Goal: Task Accomplishment & Management: Manage account settings

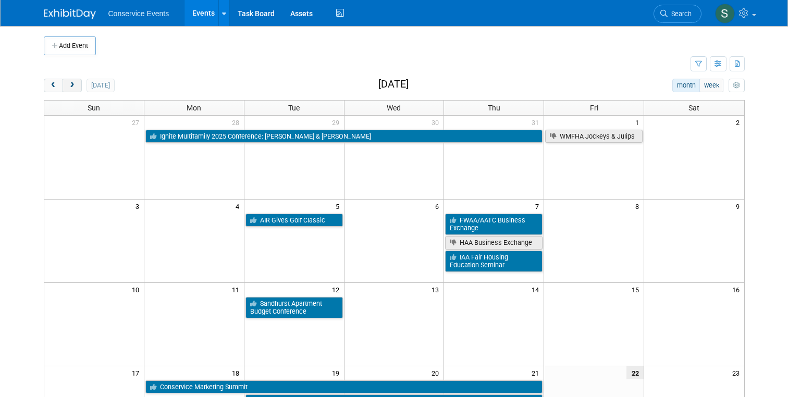
click at [75, 81] on button "next" at bounding box center [72, 86] width 19 height 14
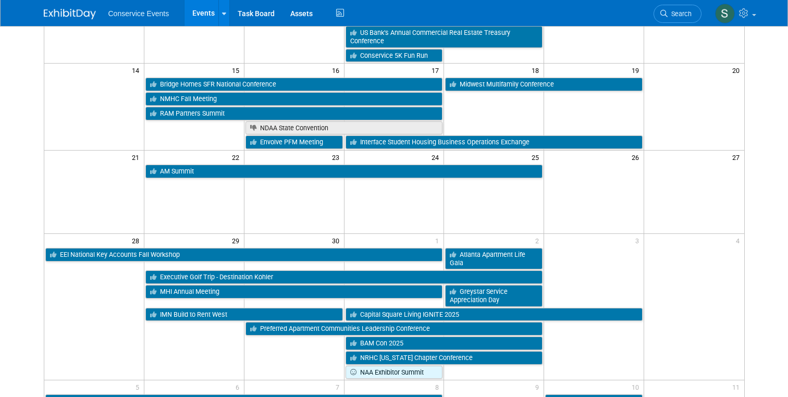
scroll to position [254, 0]
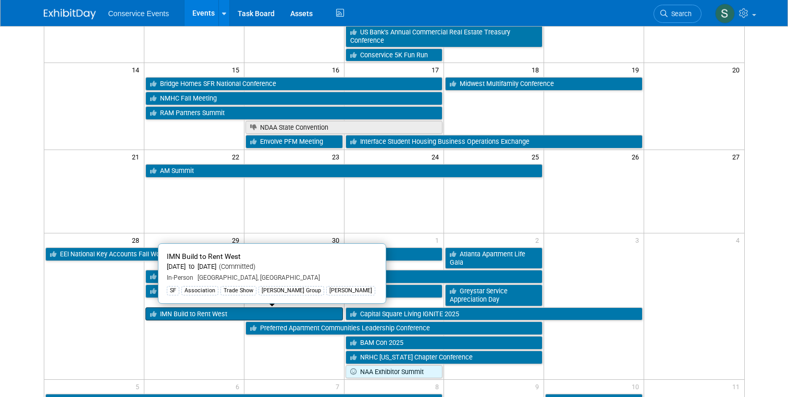
click at [177, 315] on link "IMN Build to Rent West" at bounding box center [243, 314] width 197 height 14
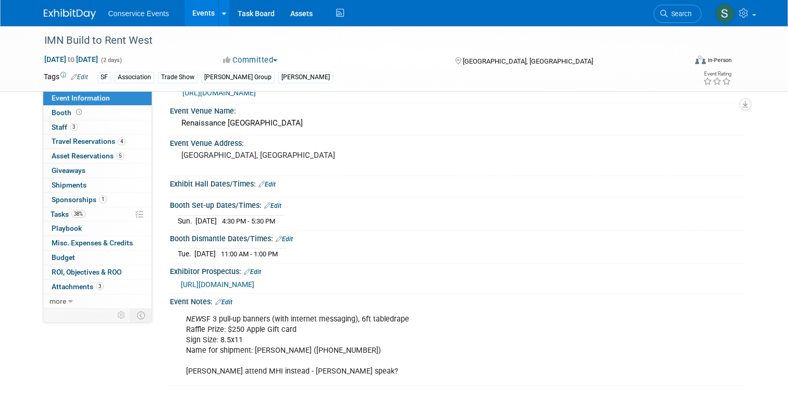
scroll to position [29, 0]
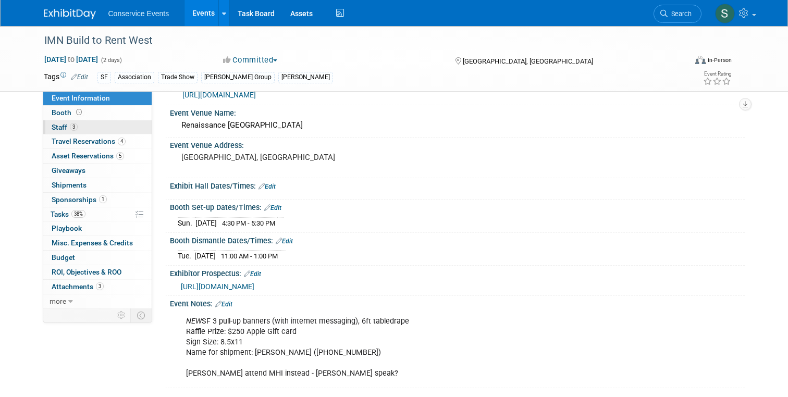
click at [64, 125] on span "Staff 3" at bounding box center [65, 127] width 26 height 8
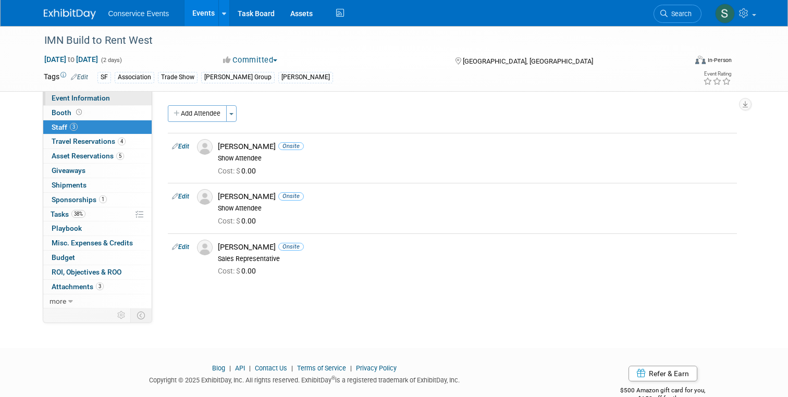
click at [70, 98] on span "Event Information" at bounding box center [81, 98] width 58 height 8
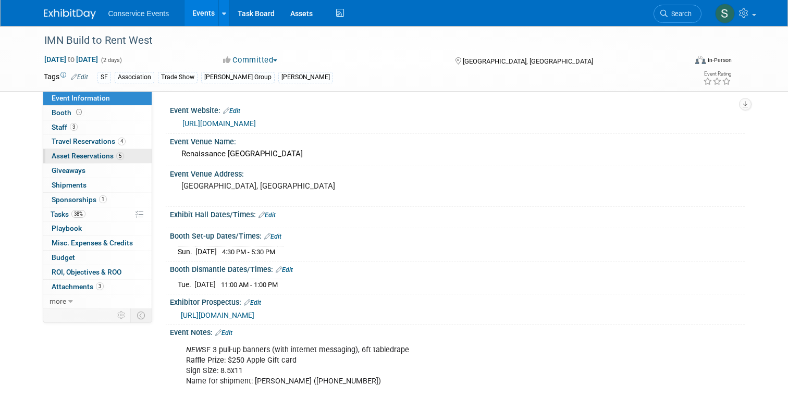
click at [77, 156] on span "Asset Reservations 5" at bounding box center [88, 156] width 72 height 8
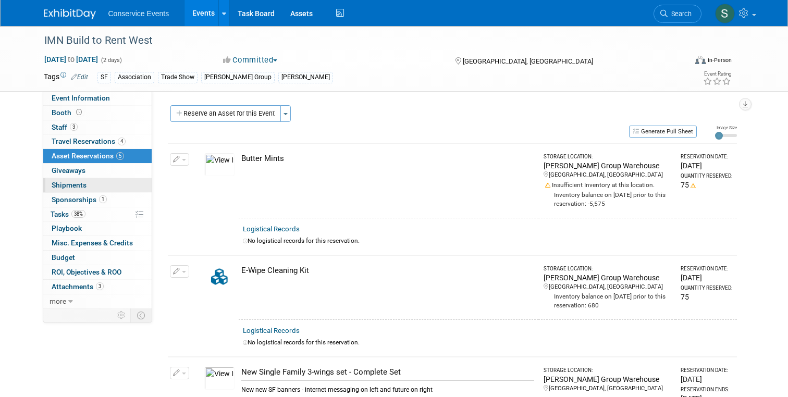
click at [72, 188] on span "Shipments 0" at bounding box center [69, 185] width 35 height 8
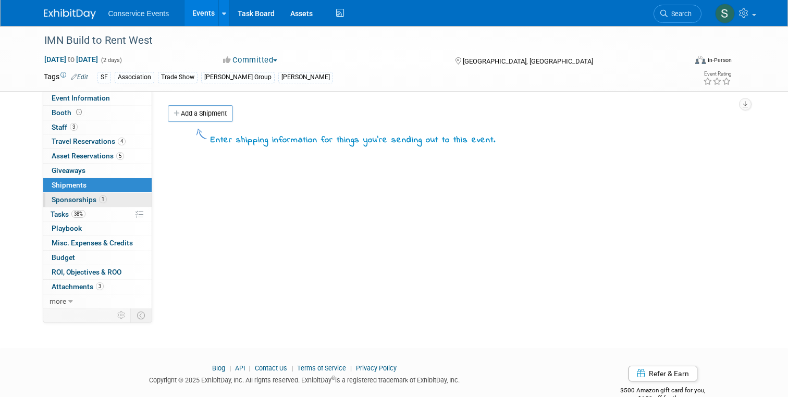
click at [73, 194] on link "1 Sponsorships 1" at bounding box center [97, 200] width 108 height 14
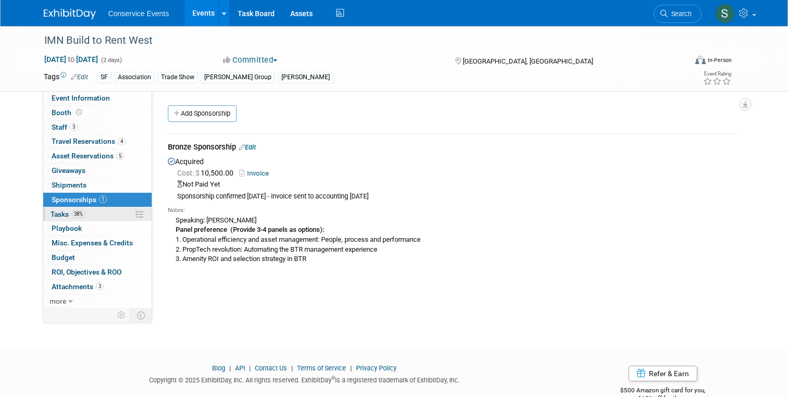
click at [59, 216] on span "Tasks 38%" at bounding box center [68, 214] width 35 height 8
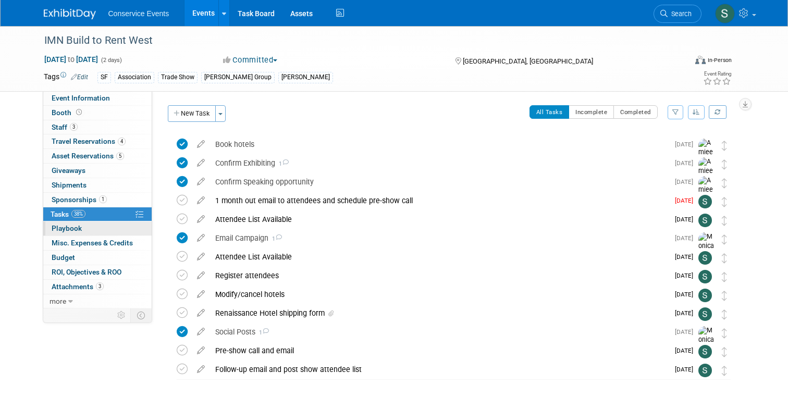
click at [65, 230] on span "Playbook 0" at bounding box center [67, 228] width 30 height 8
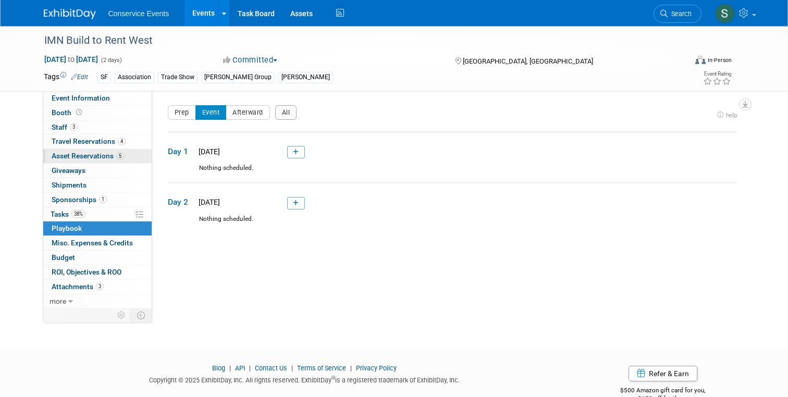
click at [69, 157] on span "Asset Reservations 5" at bounding box center [88, 156] width 72 height 8
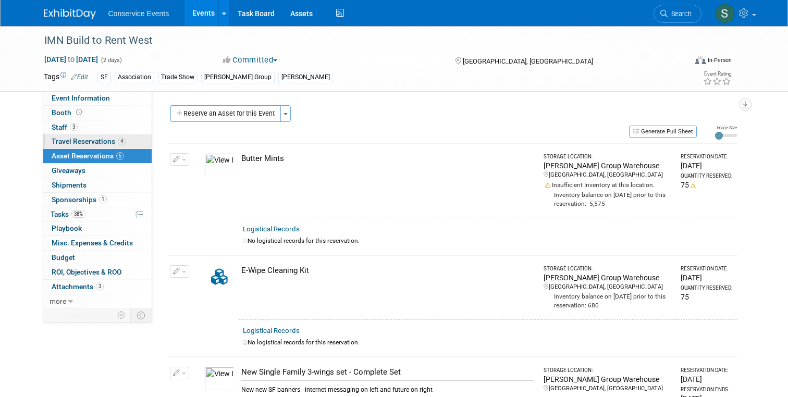
click at [73, 138] on span "Travel Reservations 4" at bounding box center [89, 141] width 74 height 8
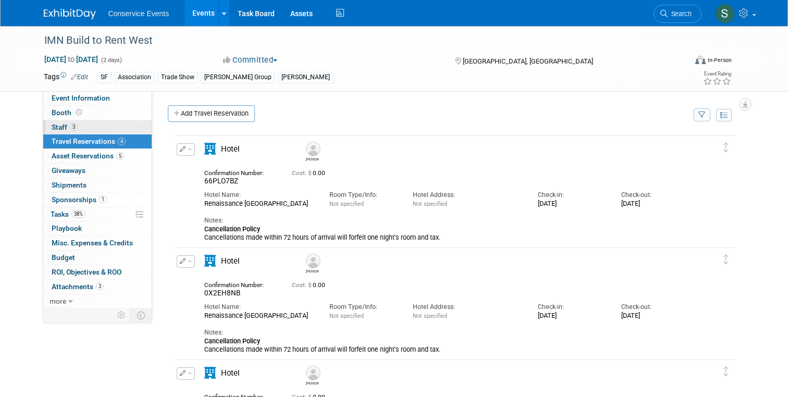
click at [61, 124] on span "Staff 3" at bounding box center [65, 127] width 26 height 8
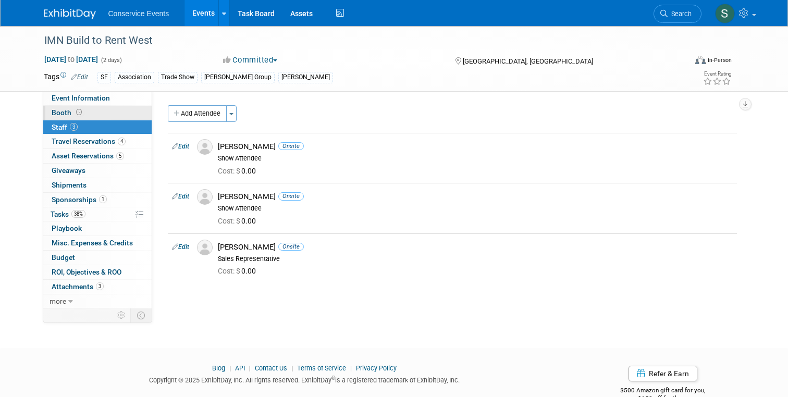
click at [63, 112] on span "Booth" at bounding box center [68, 112] width 32 height 8
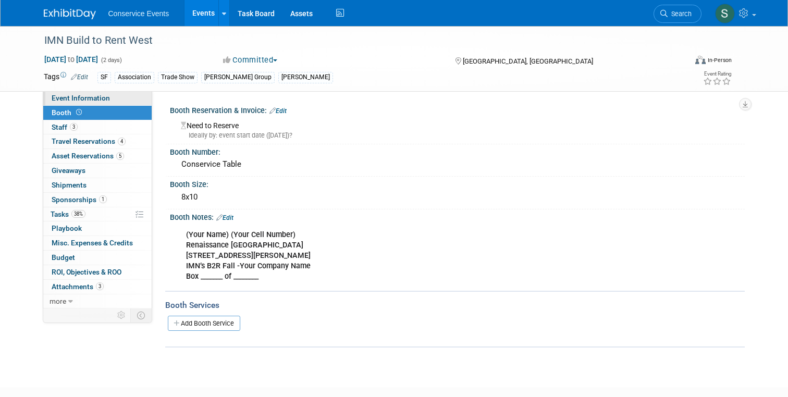
click at [64, 95] on span "Event Information" at bounding box center [81, 98] width 58 height 8
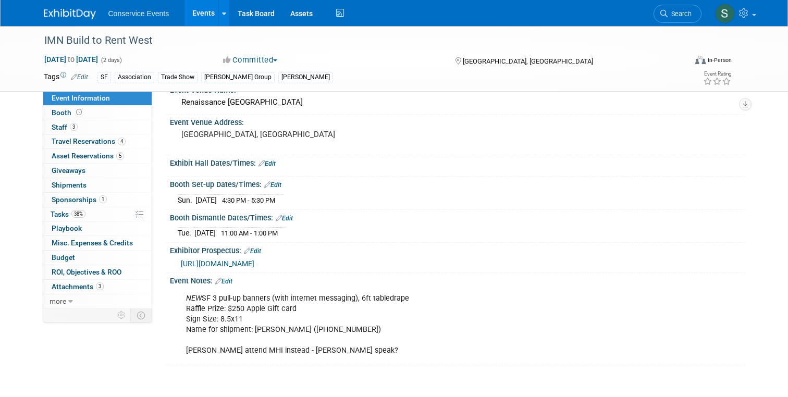
scroll to position [51, 0]
click at [90, 140] on span "Travel Reservations 4" at bounding box center [89, 141] width 74 height 8
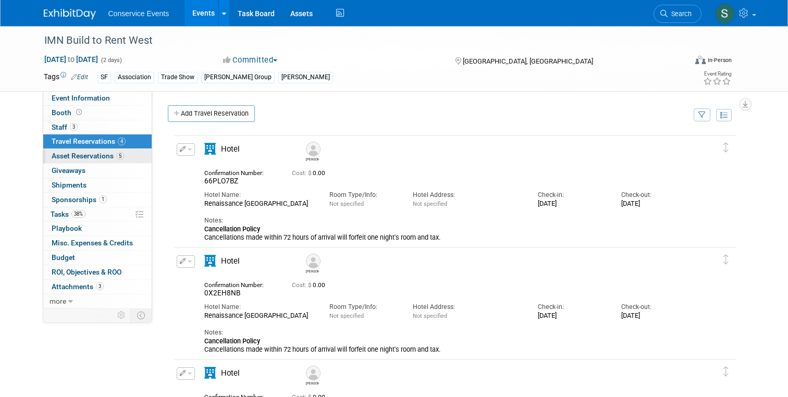
click at [68, 153] on span "Asset Reservations 5" at bounding box center [88, 156] width 72 height 8
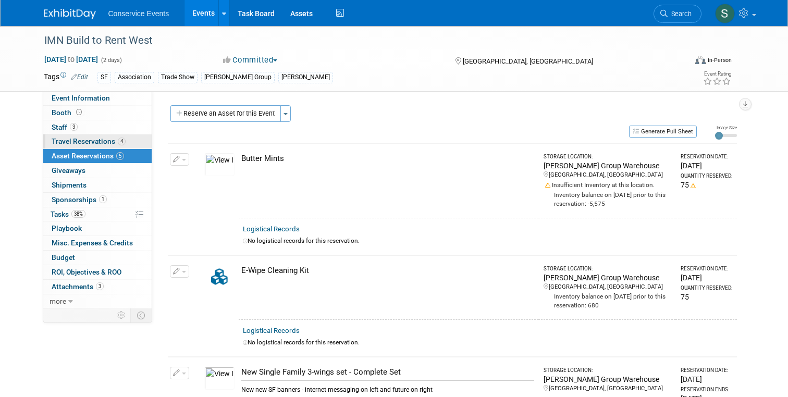
click at [70, 140] on span "Travel Reservations 4" at bounding box center [89, 141] width 74 height 8
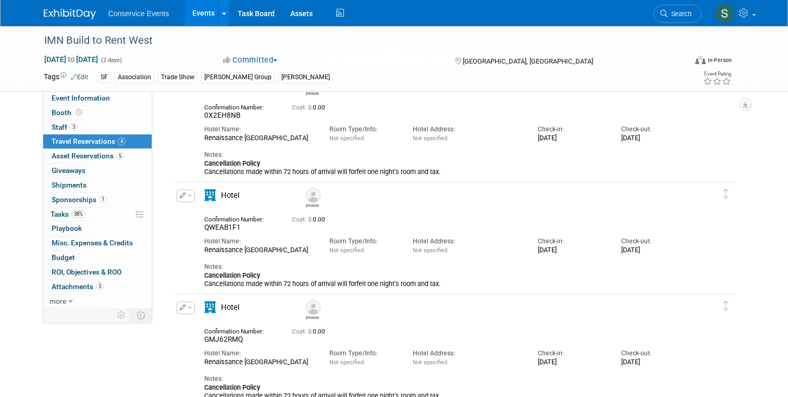
scroll to position [206, 0]
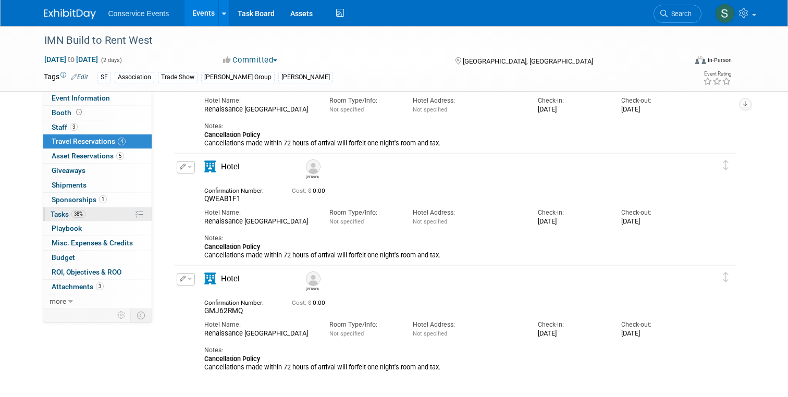
click at [64, 213] on span "Tasks 38%" at bounding box center [68, 214] width 35 height 8
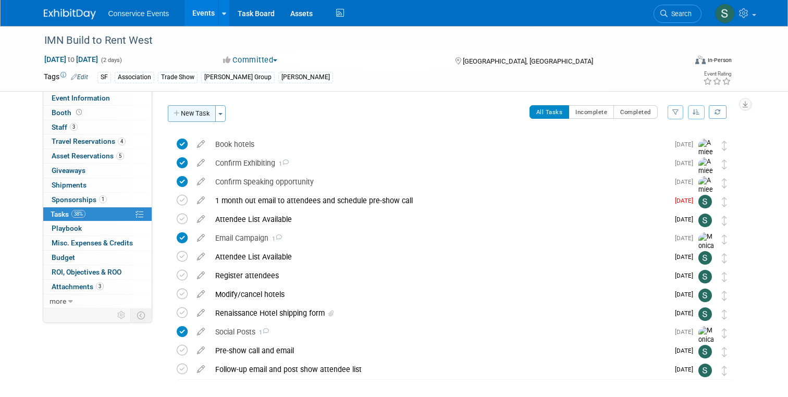
click at [195, 115] on button "New Task" at bounding box center [192, 113] width 48 height 17
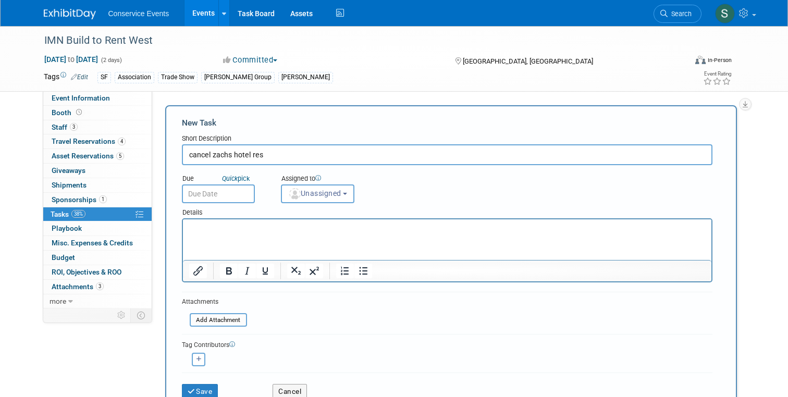
type input "cancel zachs hotel res"
click at [232, 194] on input "text" at bounding box center [218, 193] width 73 height 19
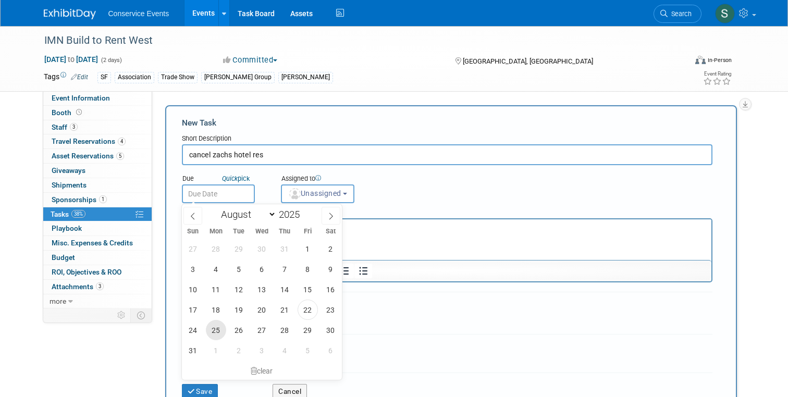
click at [215, 323] on span "25" at bounding box center [216, 330] width 20 height 20
type input "Aug 25, 2025"
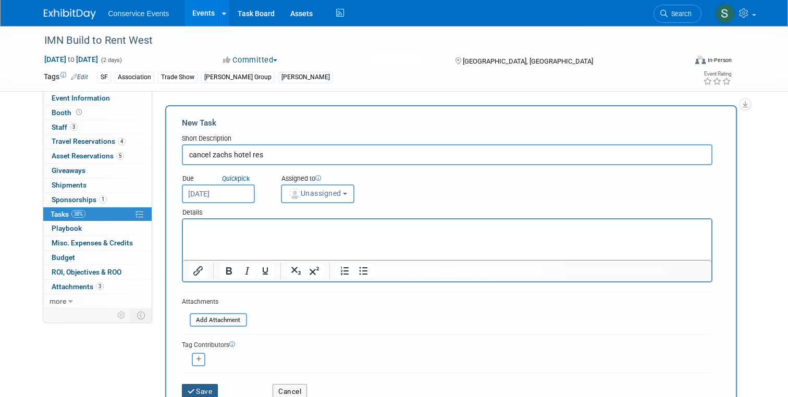
click at [204, 386] on button "Save" at bounding box center [200, 391] width 36 height 15
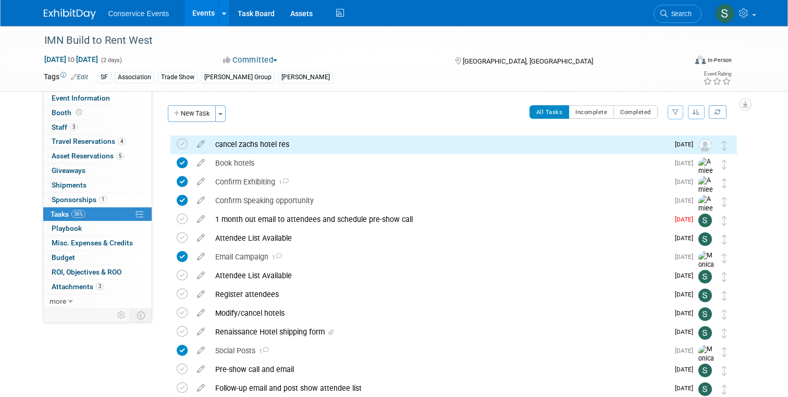
click at [328, 149] on div "cancel zachs hotel res" at bounding box center [439, 144] width 459 height 18
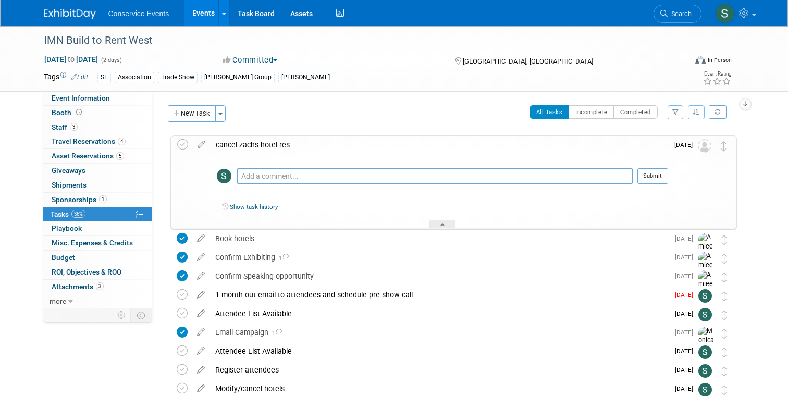
click at [695, 146] on span "Aug 25" at bounding box center [685, 144] width 23 height 7
click at [700, 146] on img at bounding box center [705, 146] width 14 height 14
click at [197, 142] on icon at bounding box center [201, 142] width 18 height 13
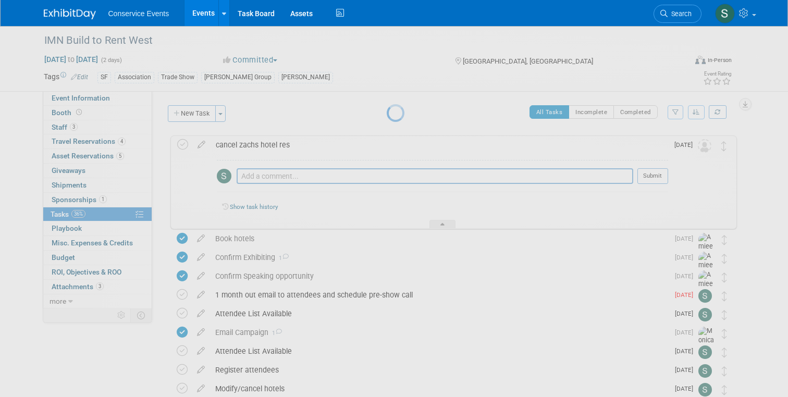
click at [387, 145] on div at bounding box center [394, 198] width 15 height 397
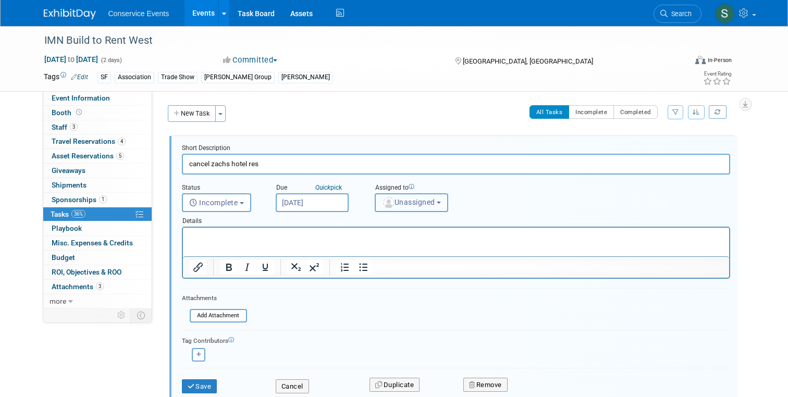
click at [408, 198] on span "Unassigned" at bounding box center [408, 202] width 53 height 8
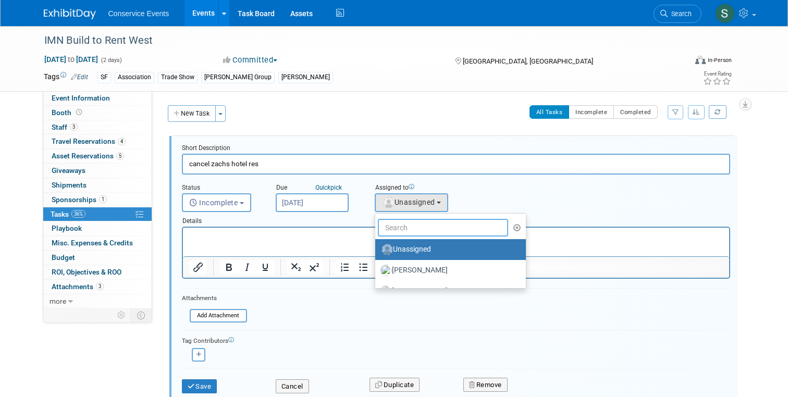
click at [404, 224] on input "text" at bounding box center [443, 228] width 131 height 18
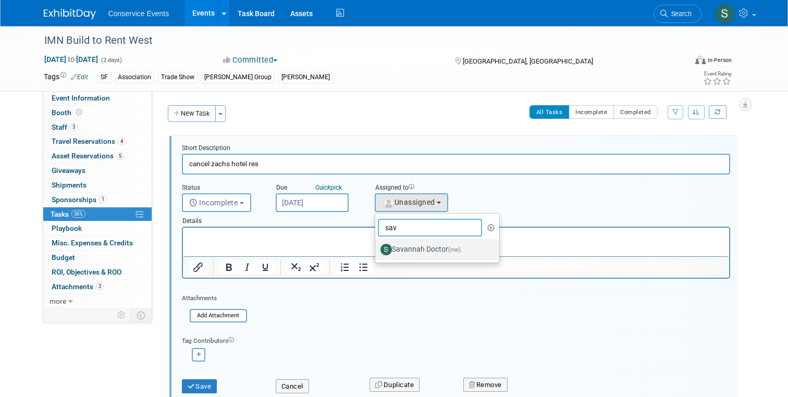
type input "sav"
click at [419, 251] on label "Savannah Doctor (me)" at bounding box center [434, 249] width 109 height 17
click at [377, 251] on input "Savannah Doctor (me)" at bounding box center [373, 248] width 7 height 7
select select "878082db-8dd9-462c-8207-ac0194ca03e1"
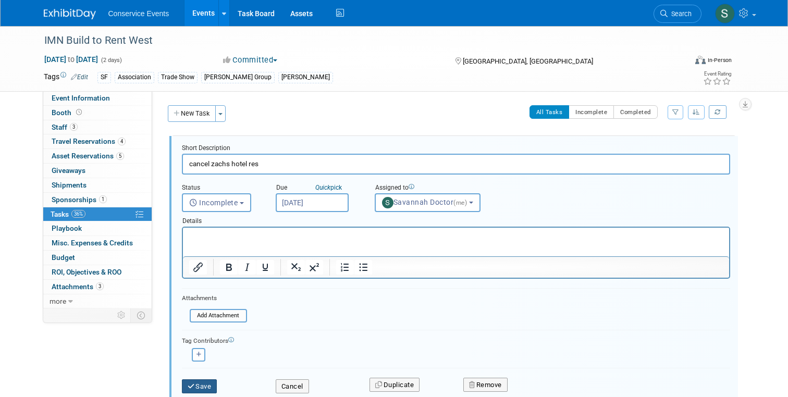
click at [201, 384] on button "Save" at bounding box center [199, 386] width 35 height 15
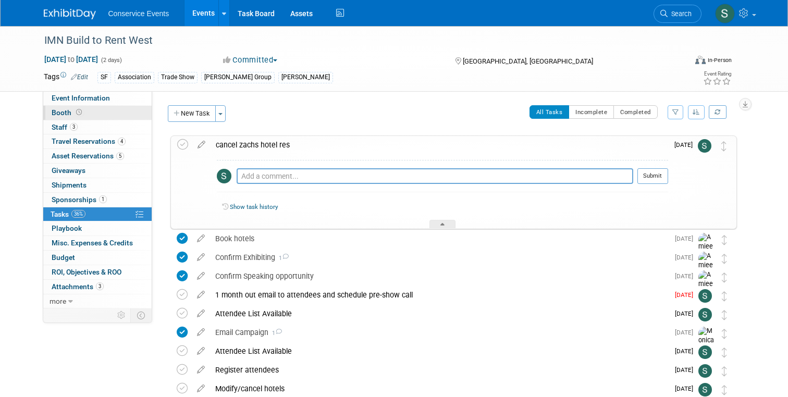
click at [64, 109] on span "Booth" at bounding box center [68, 112] width 32 height 8
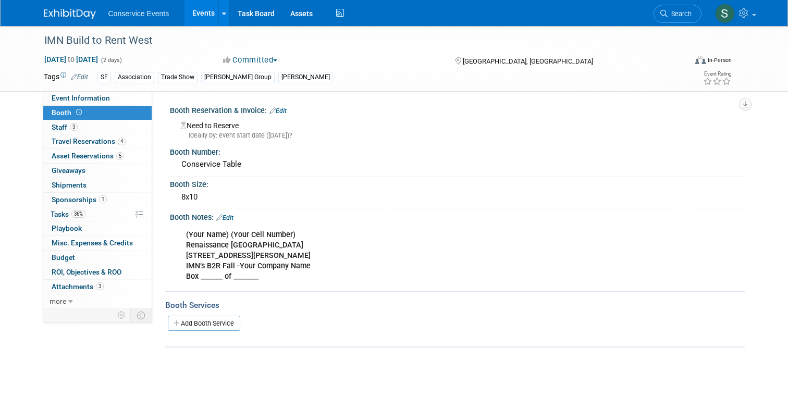
click at [76, 92] on div "IMN Build to Rent West Sep 29, 2025 to Sep 30, 2025 (2 days) Sep 29, 2025 to Se…" at bounding box center [394, 59] width 788 height 66
click at [77, 96] on span "Event Information" at bounding box center [81, 98] width 58 height 8
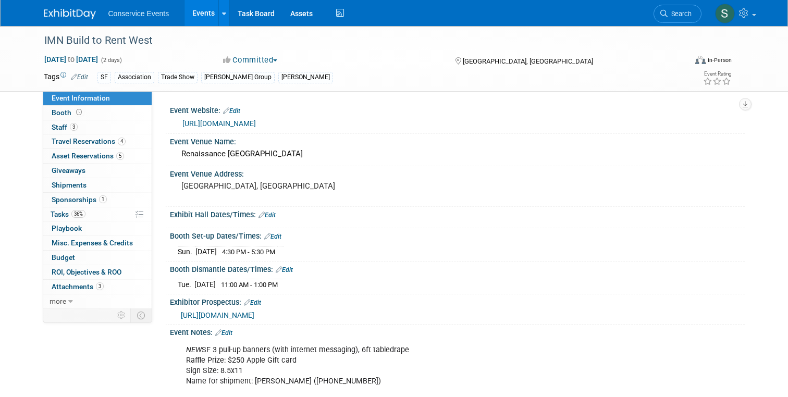
scroll to position [40, 0]
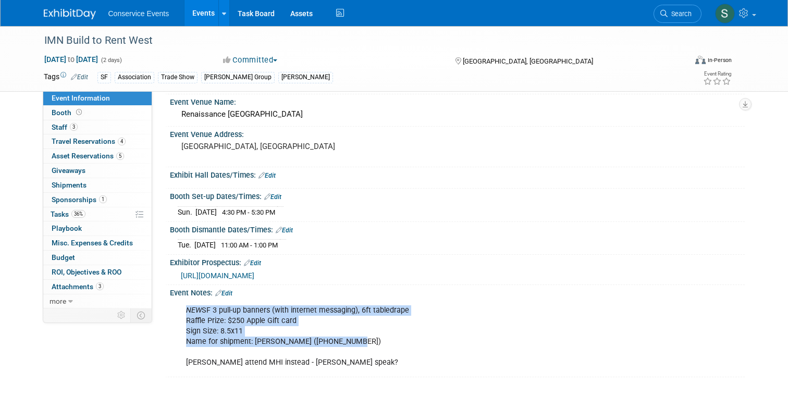
drag, startPoint x: 182, startPoint y: 306, endPoint x: 357, endPoint y: 342, distance: 179.1
click at [357, 342] on div "NEW SF 3 pull-up banners (with internet messaging), 6ft tabledrape Raffle Prize…" at bounding box center [406, 336] width 454 height 73
copy div "NEW SF 3 pull-up banners (with internet messaging), 6ft tabledrape Raffle Prize…"
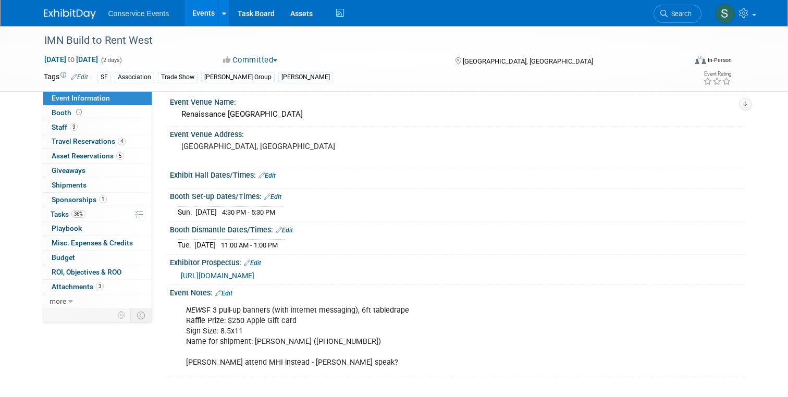
click at [338, 315] on div "NEW SF 3 pull-up banners (with internet messaging), 6ft tabledrape Raffle Prize…" at bounding box center [406, 336] width 454 height 73
drag, startPoint x: 303, startPoint y: 242, endPoint x: 165, endPoint y: 244, distance: 138.6
click at [165, 244] on div "Booth Dismantle Dates/Times: Edit Tue. Sep 30, 2025 11:00 AM - 1:00 PM Save Cha…" at bounding box center [454, 238] width 579 height 33
click at [193, 244] on td "Tue." at bounding box center [186, 245] width 17 height 11
click at [85, 144] on span "Travel Reservations 4" at bounding box center [89, 141] width 74 height 8
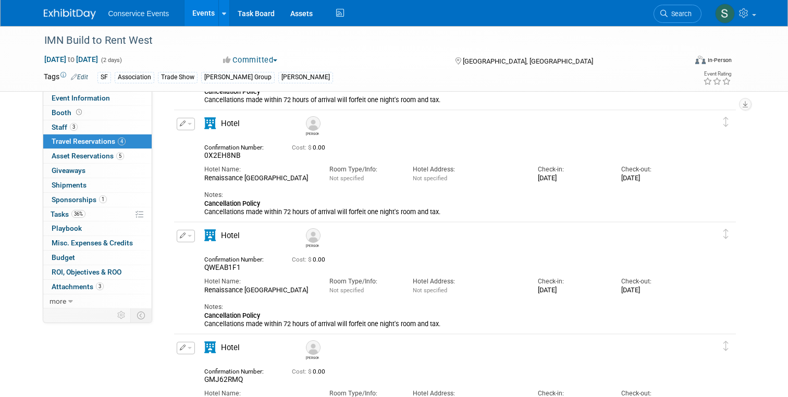
scroll to position [0, 0]
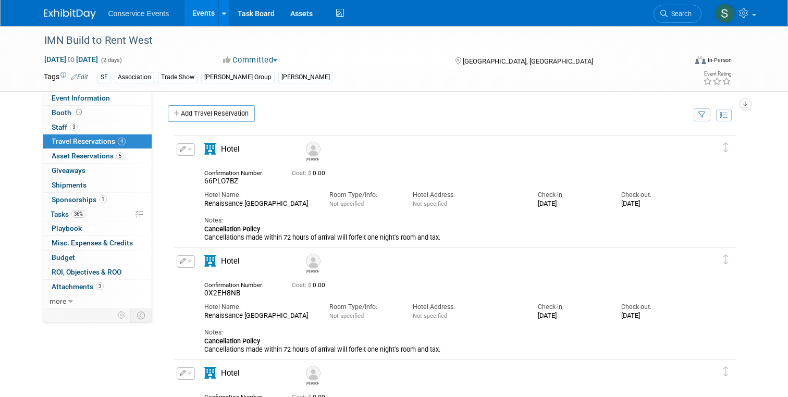
click at [205, 9] on link "Events" at bounding box center [203, 13] width 38 height 26
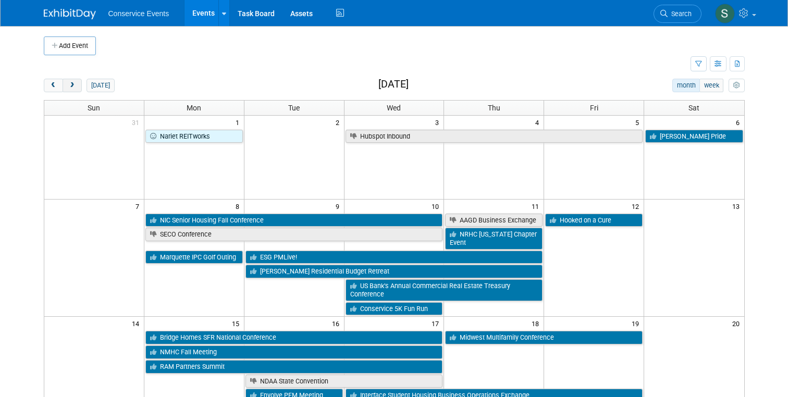
click at [75, 81] on button "next" at bounding box center [72, 86] width 19 height 14
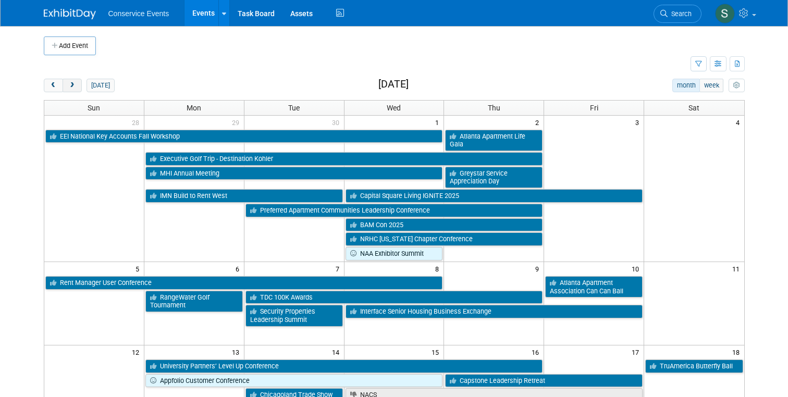
click at [75, 81] on button "next" at bounding box center [72, 86] width 19 height 14
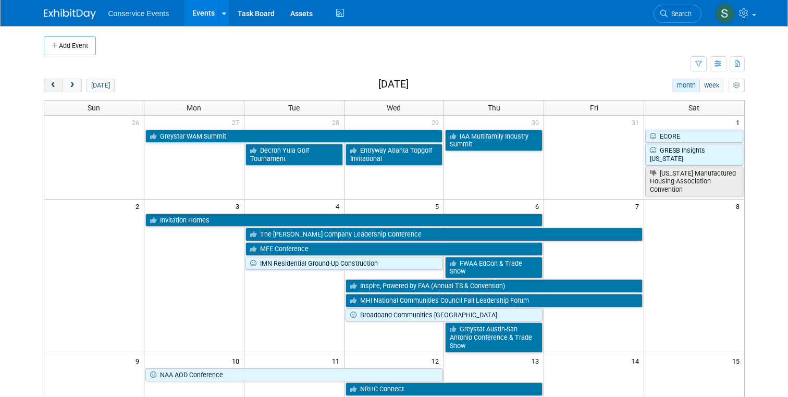
click at [53, 86] on span "prev" at bounding box center [54, 85] width 8 height 7
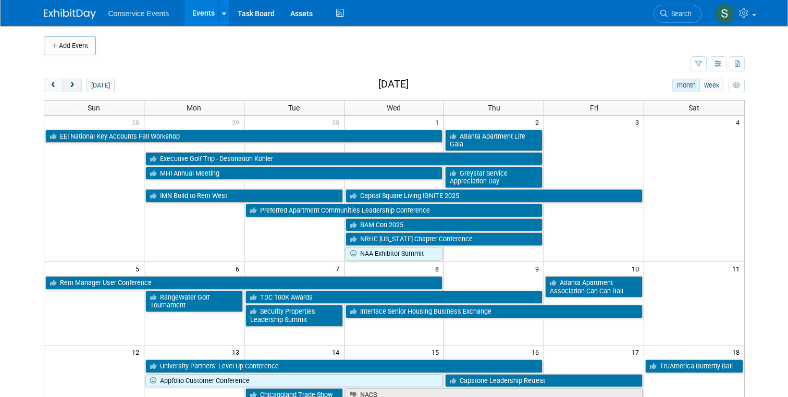
click at [78, 89] on button "next" at bounding box center [72, 86] width 19 height 14
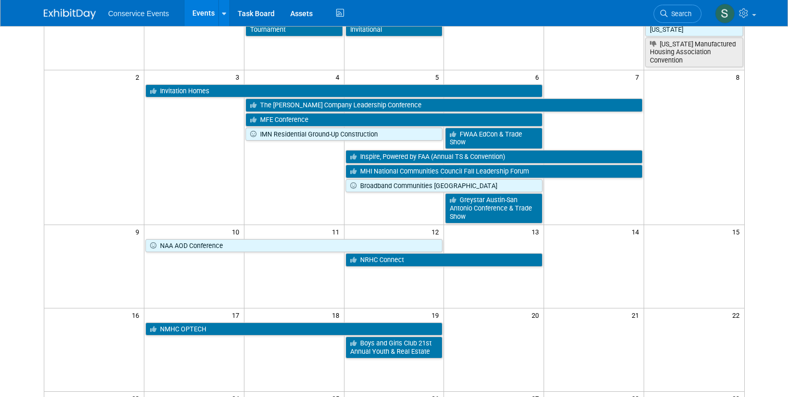
scroll to position [130, 0]
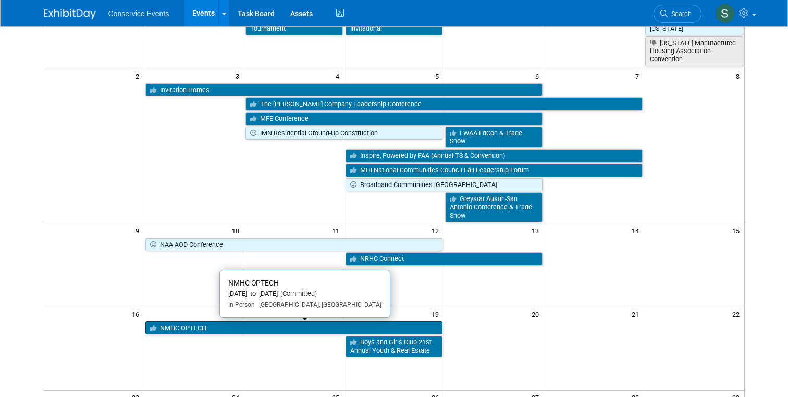
click at [273, 327] on link "NMHC OPTECH" at bounding box center [294, 329] width 298 height 14
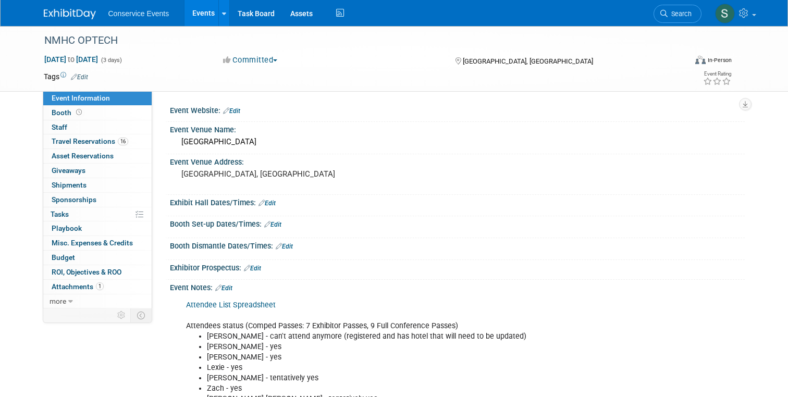
click at [225, 286] on link "Edit" at bounding box center [223, 288] width 17 height 7
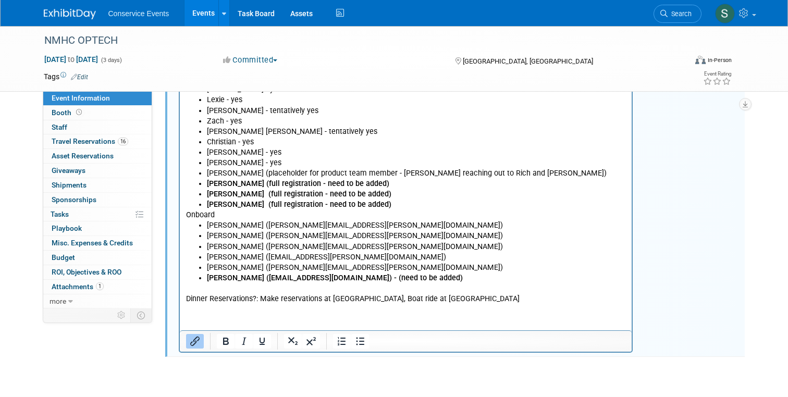
scroll to position [270, 0]
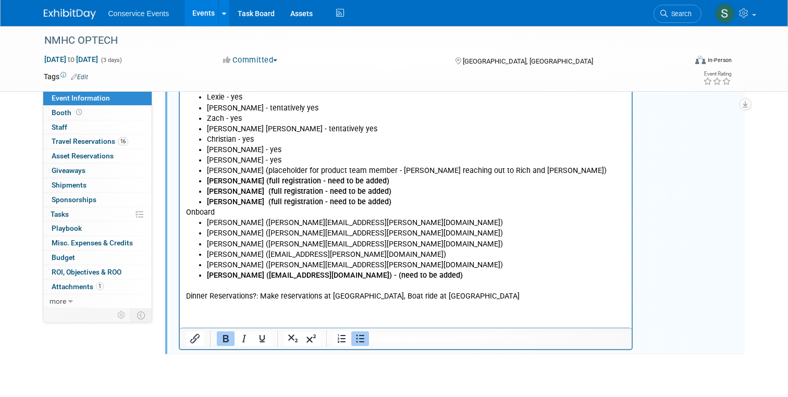
click at [417, 277] on li "Larry Furr (lfurr@letsonboard.com) - (need to be added)" at bounding box center [415, 275] width 419 height 10
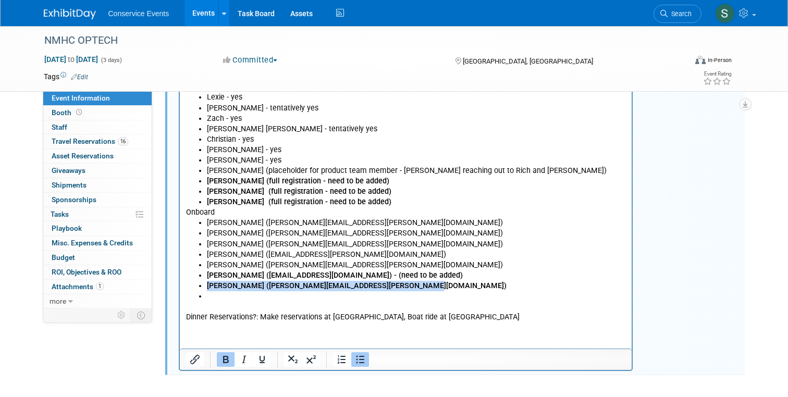
drag, startPoint x: 419, startPoint y: 288, endPoint x: 179, endPoint y: 286, distance: 240.7
click at [179, 286] on html "Attendee List Spreadsheet Attendees status (Comped Passes: 7 Exhibitor Passes, …" at bounding box center [405, 173] width 452 height 297
click at [229, 355] on icon "Bold" at bounding box center [225, 359] width 13 height 13
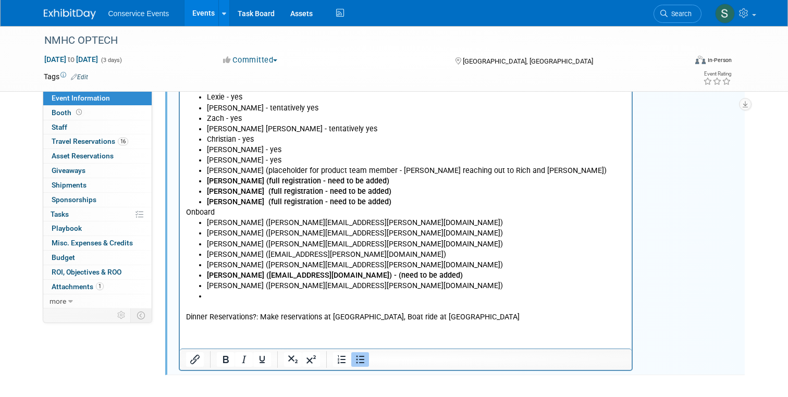
click at [223, 298] on li "Rich Text Area. Press ALT-0 for help." at bounding box center [415, 296] width 419 height 10
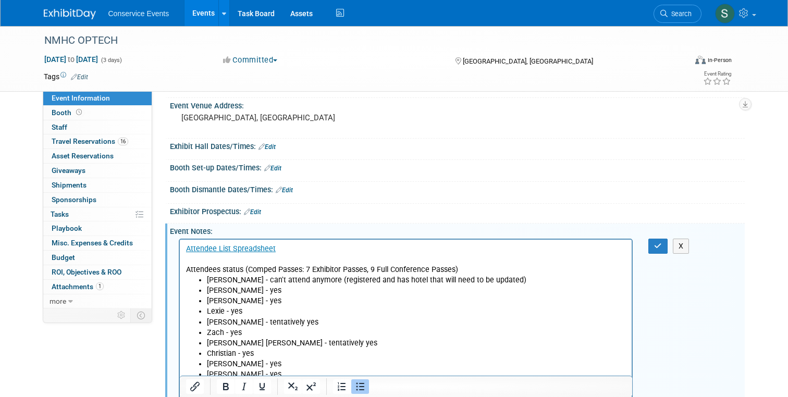
scroll to position [40, 0]
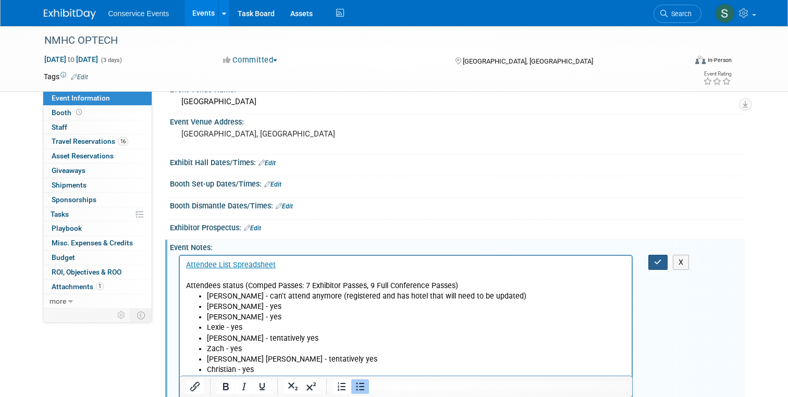
click at [655, 262] on icon "button" at bounding box center [658, 261] width 8 height 7
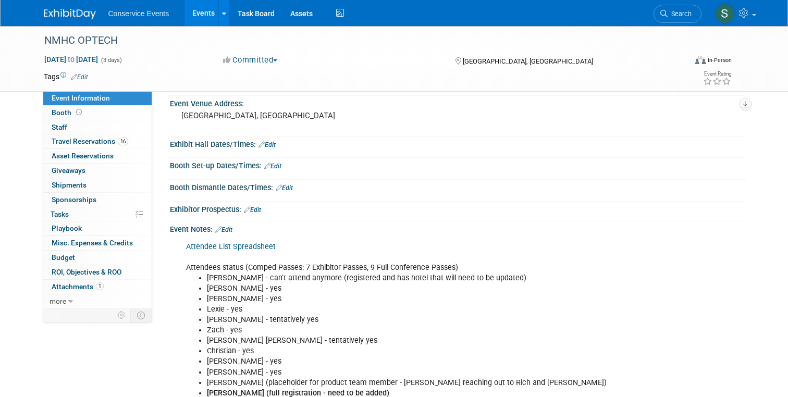
scroll to position [0, 0]
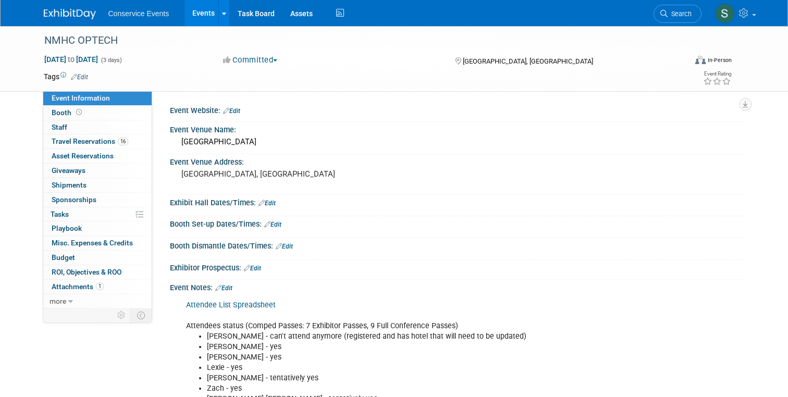
click at [201, 305] on link "Attendee List Spreadsheet" at bounding box center [231, 305] width 90 height 9
